Goal: Task Accomplishment & Management: Manage account settings

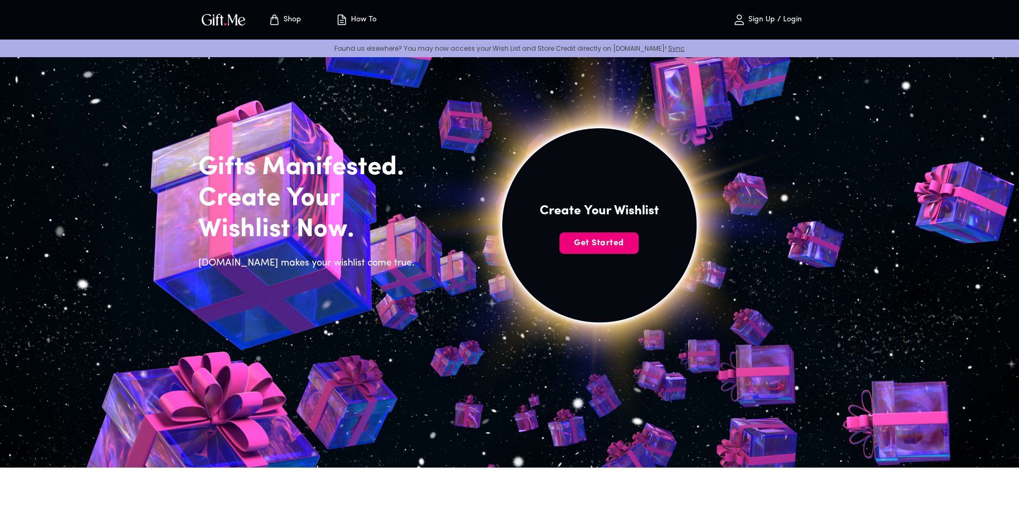
click at [612, 239] on span "Get Started" at bounding box center [599, 244] width 79 height 12
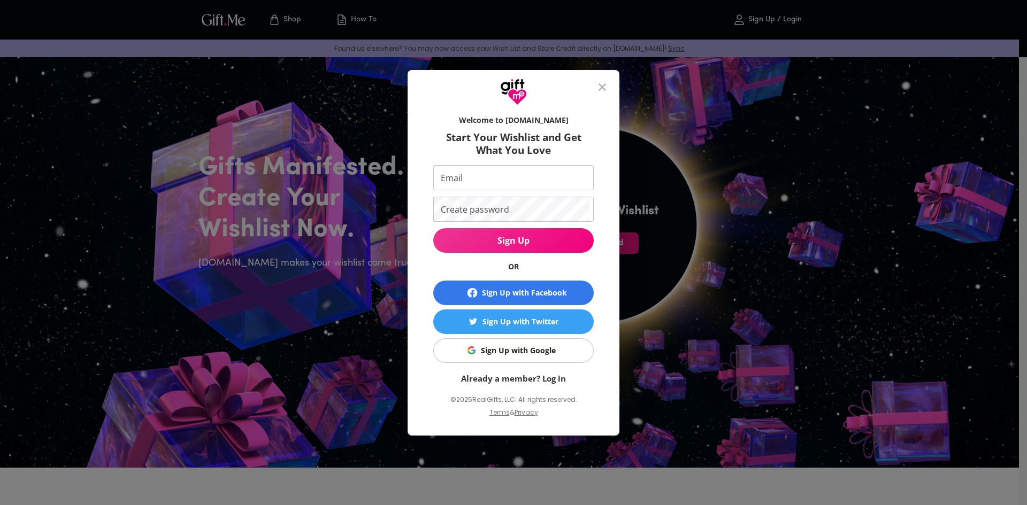
click at [489, 175] on input "Email" at bounding box center [511, 177] width 156 height 25
type input "it"
click at [537, 350] on div "Sign Up with Google" at bounding box center [518, 351] width 75 height 12
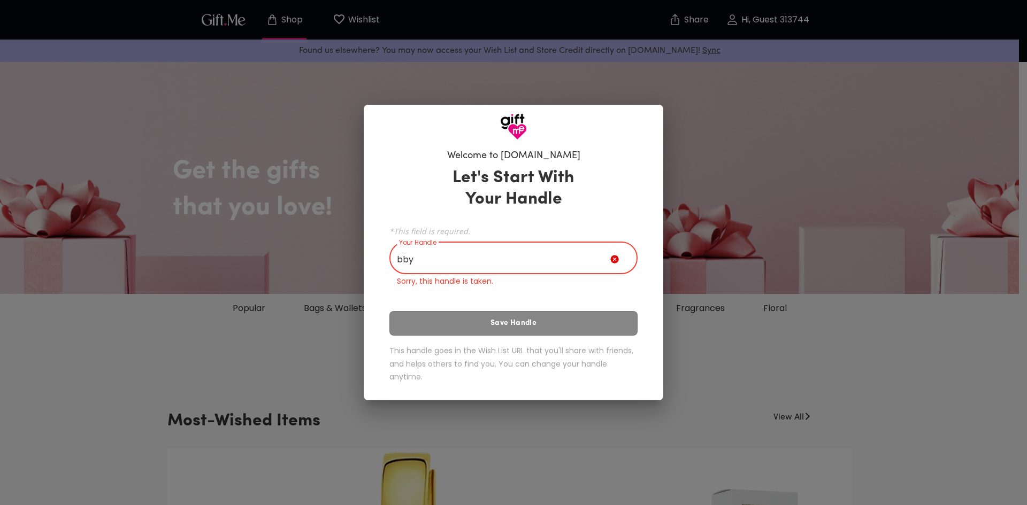
drag, startPoint x: 432, startPoint y: 261, endPoint x: 380, endPoint y: 258, distance: 51.4
click at [380, 258] on div "Welcome to [DOMAIN_NAME] Let's Start With Your Handle *This field is required. …" at bounding box center [514, 270] width 300 height 261
type input "g"
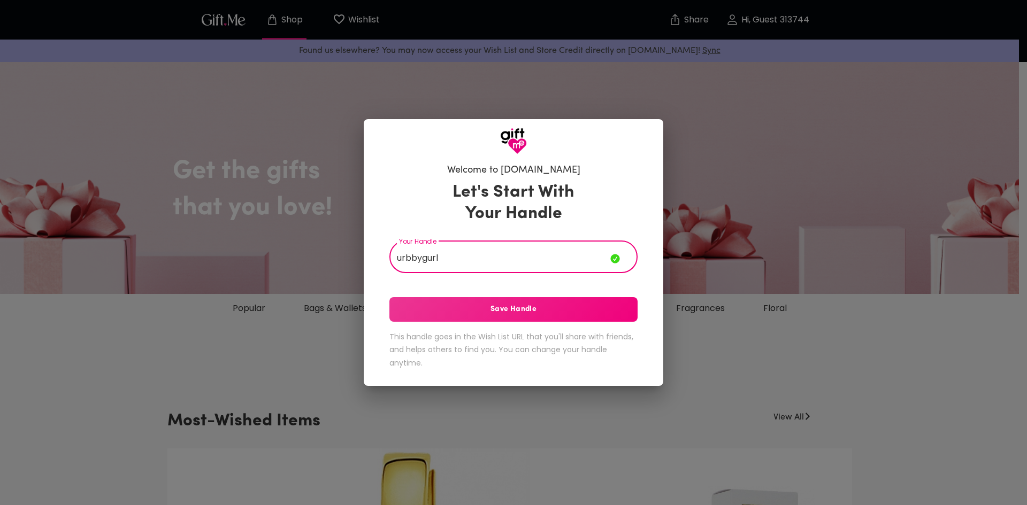
type input "urbbygurl"
click at [554, 306] on span "Save Handle" at bounding box center [513, 310] width 248 height 12
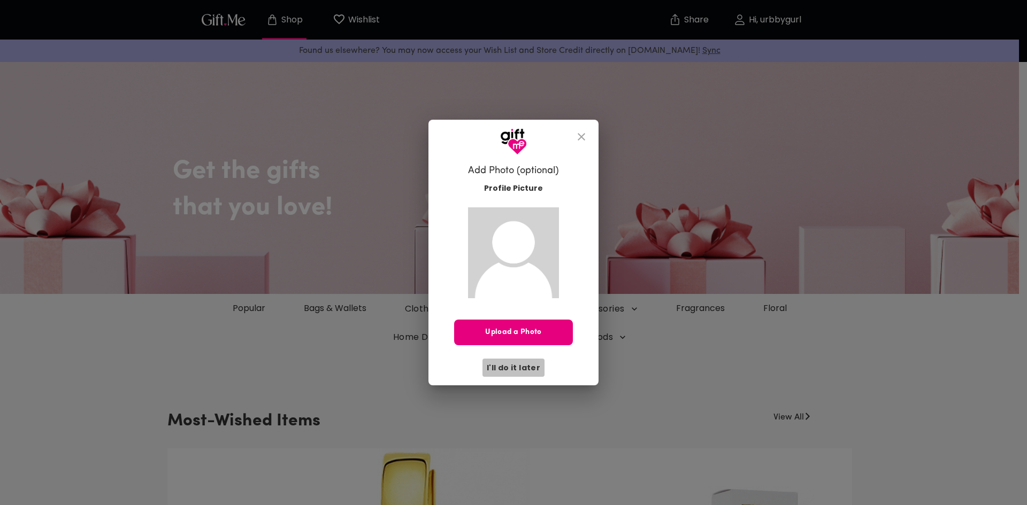
click at [533, 367] on span "I'll do it later" at bounding box center [513, 368] width 53 height 12
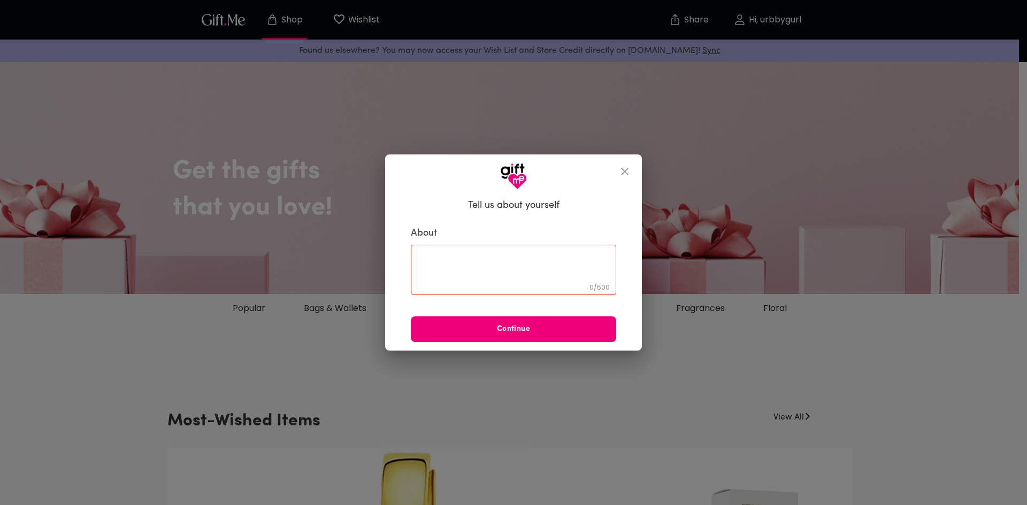
click at [526, 330] on span "Continue" at bounding box center [513, 330] width 205 height 12
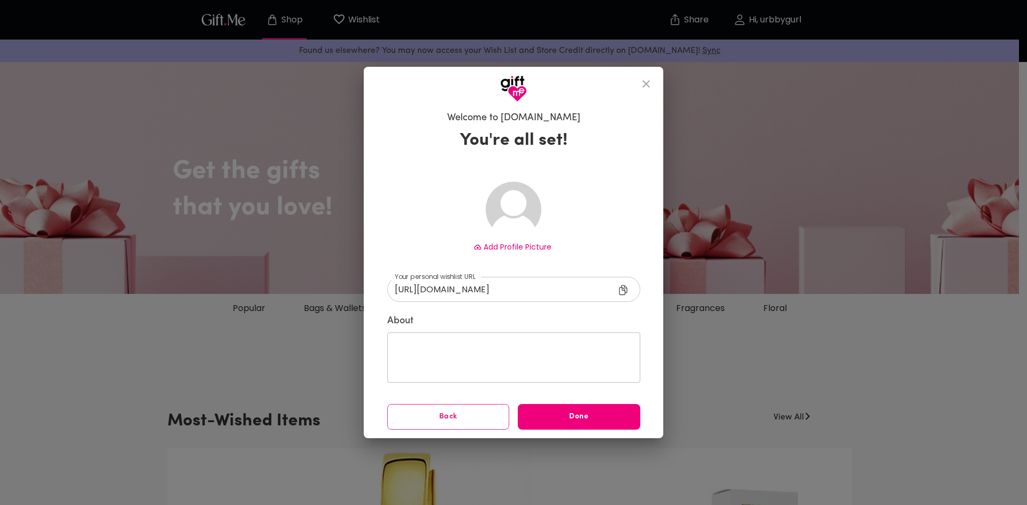
click at [586, 417] on span "Done" at bounding box center [579, 417] width 122 height 12
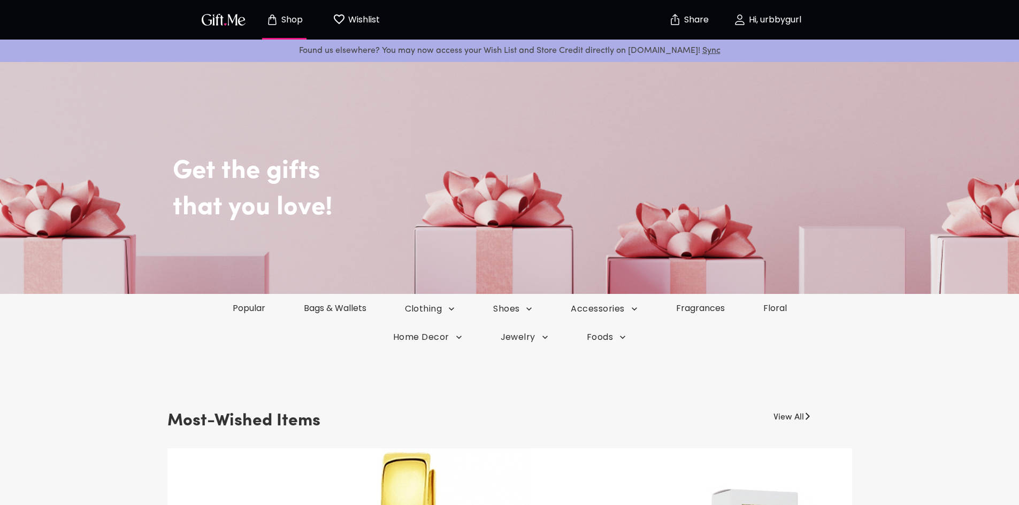
click at [771, 20] on p "Hi, urbbygurl" at bounding box center [773, 20] width 55 height 9
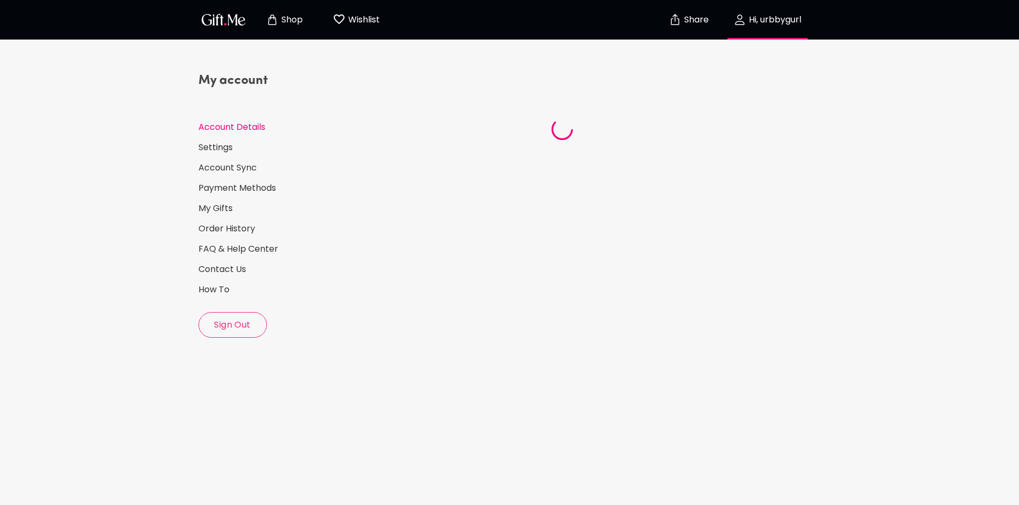
select select "US"
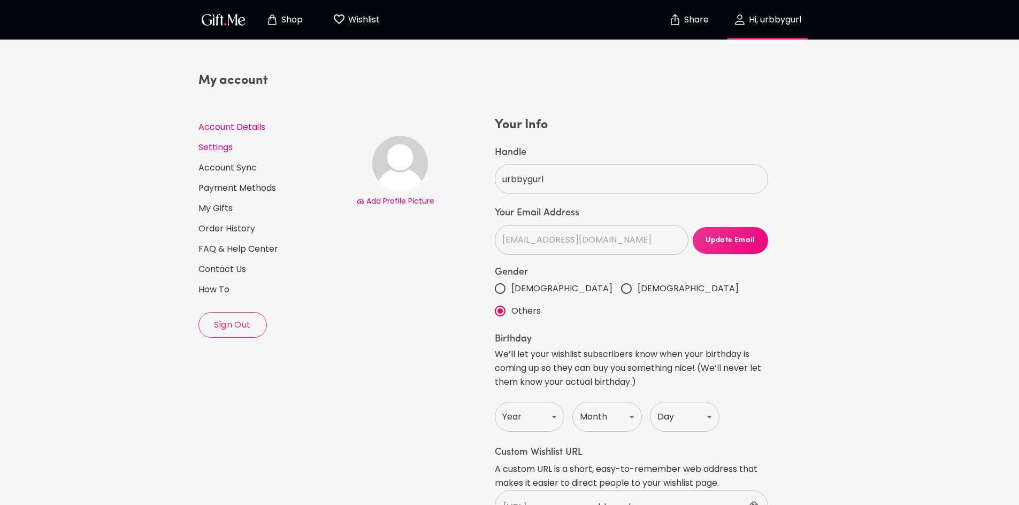
click at [209, 151] on link "Settings" at bounding box center [272, 148] width 149 height 12
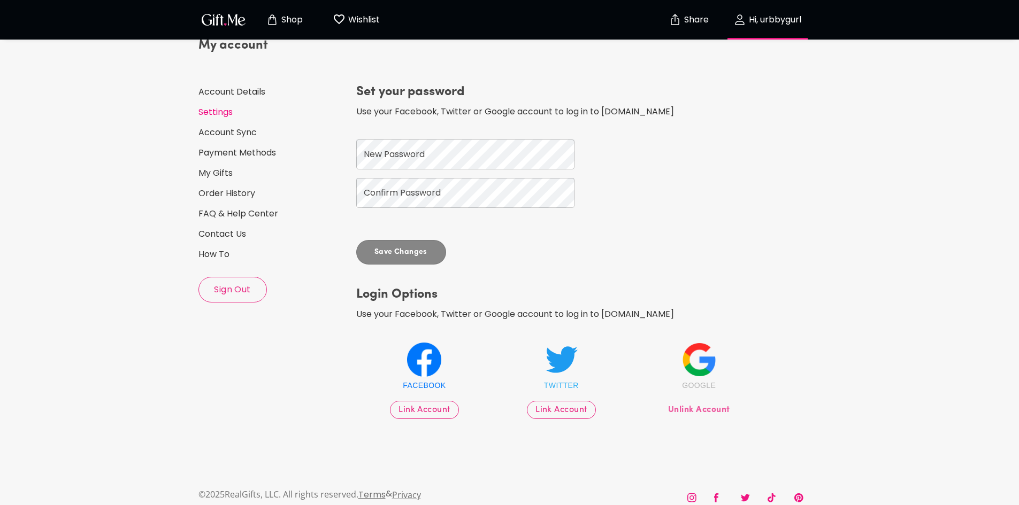
scroll to position [51, 0]
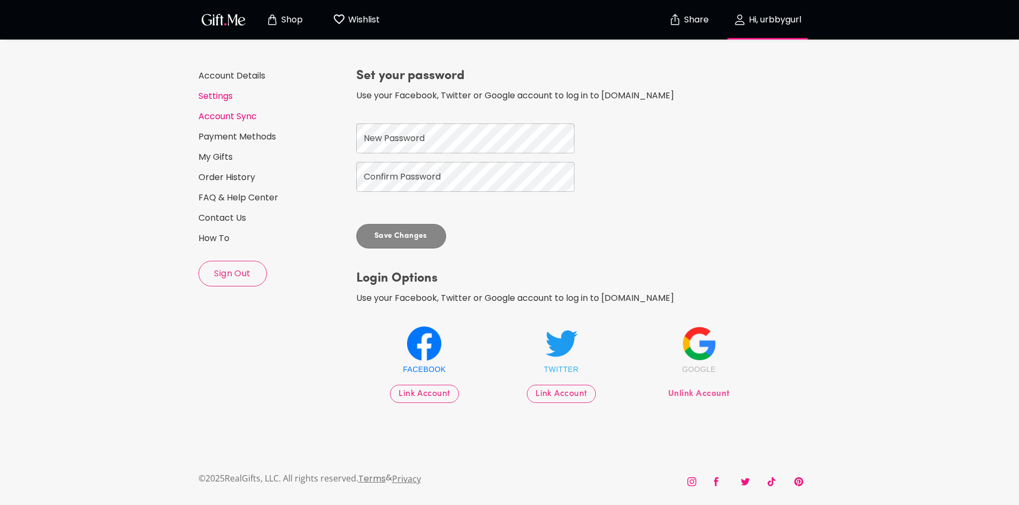
click at [215, 117] on link "Account Sync" at bounding box center [272, 117] width 149 height 12
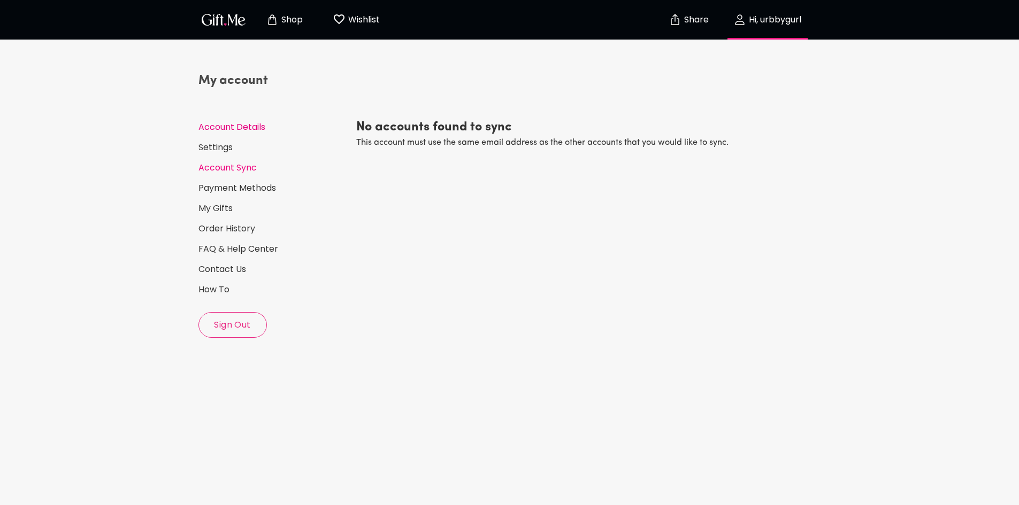
click at [236, 129] on link "Account Details" at bounding box center [272, 127] width 149 height 12
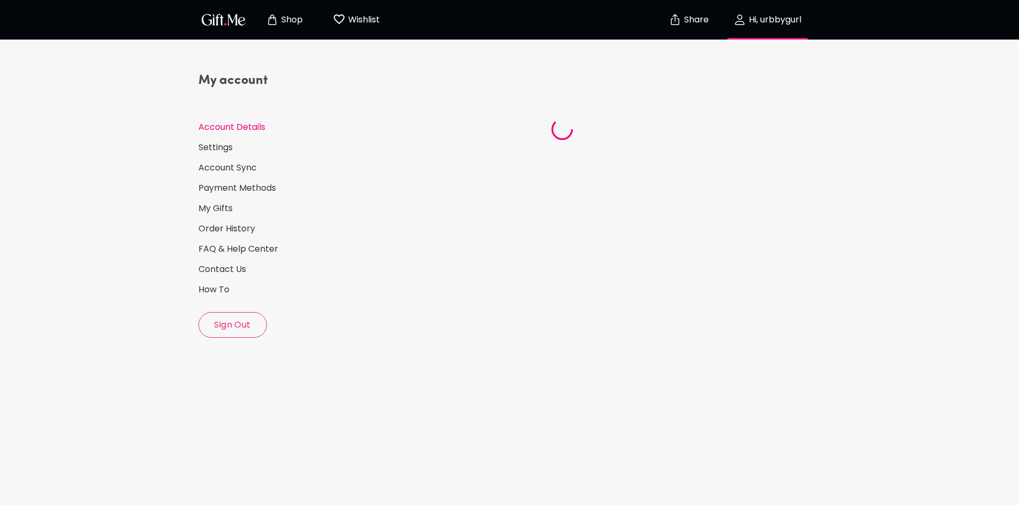
select select "US"
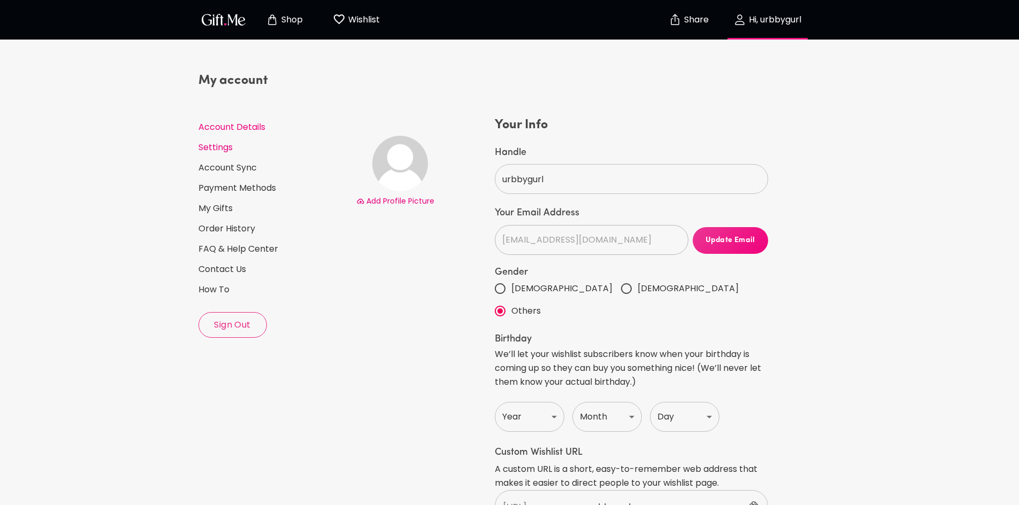
click at [231, 149] on link "Settings" at bounding box center [272, 148] width 149 height 12
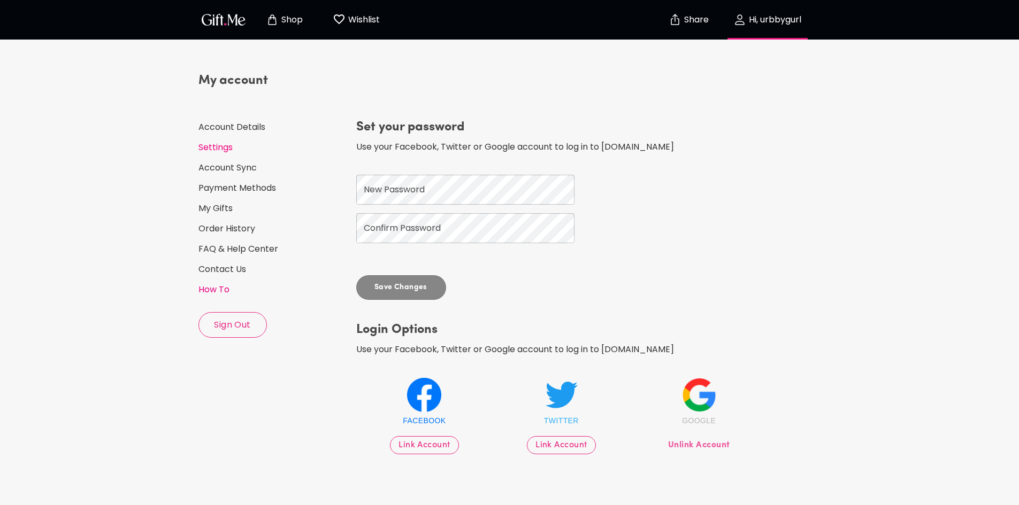
click at [223, 291] on link "How To" at bounding box center [272, 290] width 149 height 12
